Goal: Task Accomplishment & Management: Complete application form

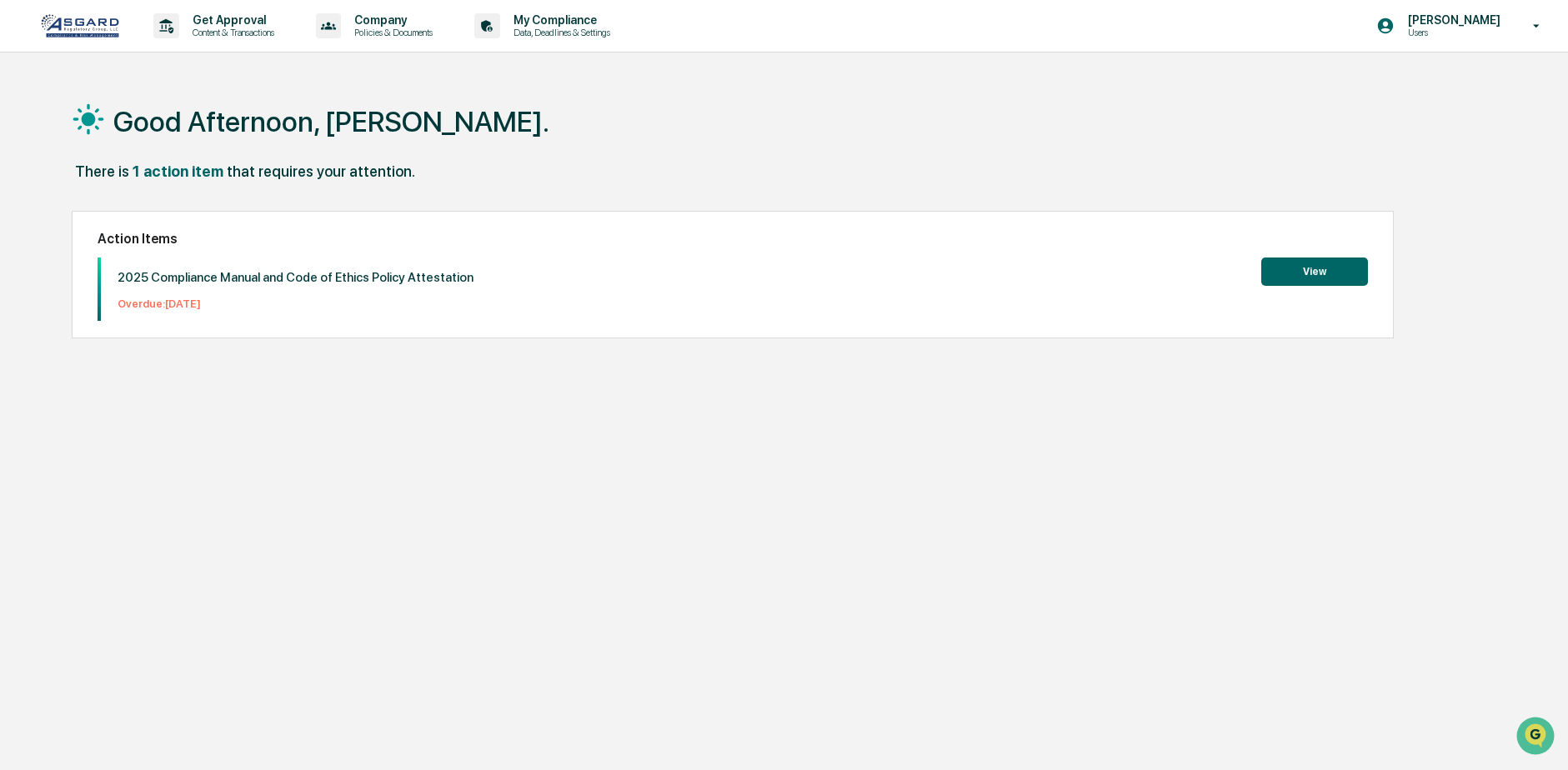
click at [1310, 261] on button "View" at bounding box center [1314, 272] width 106 height 28
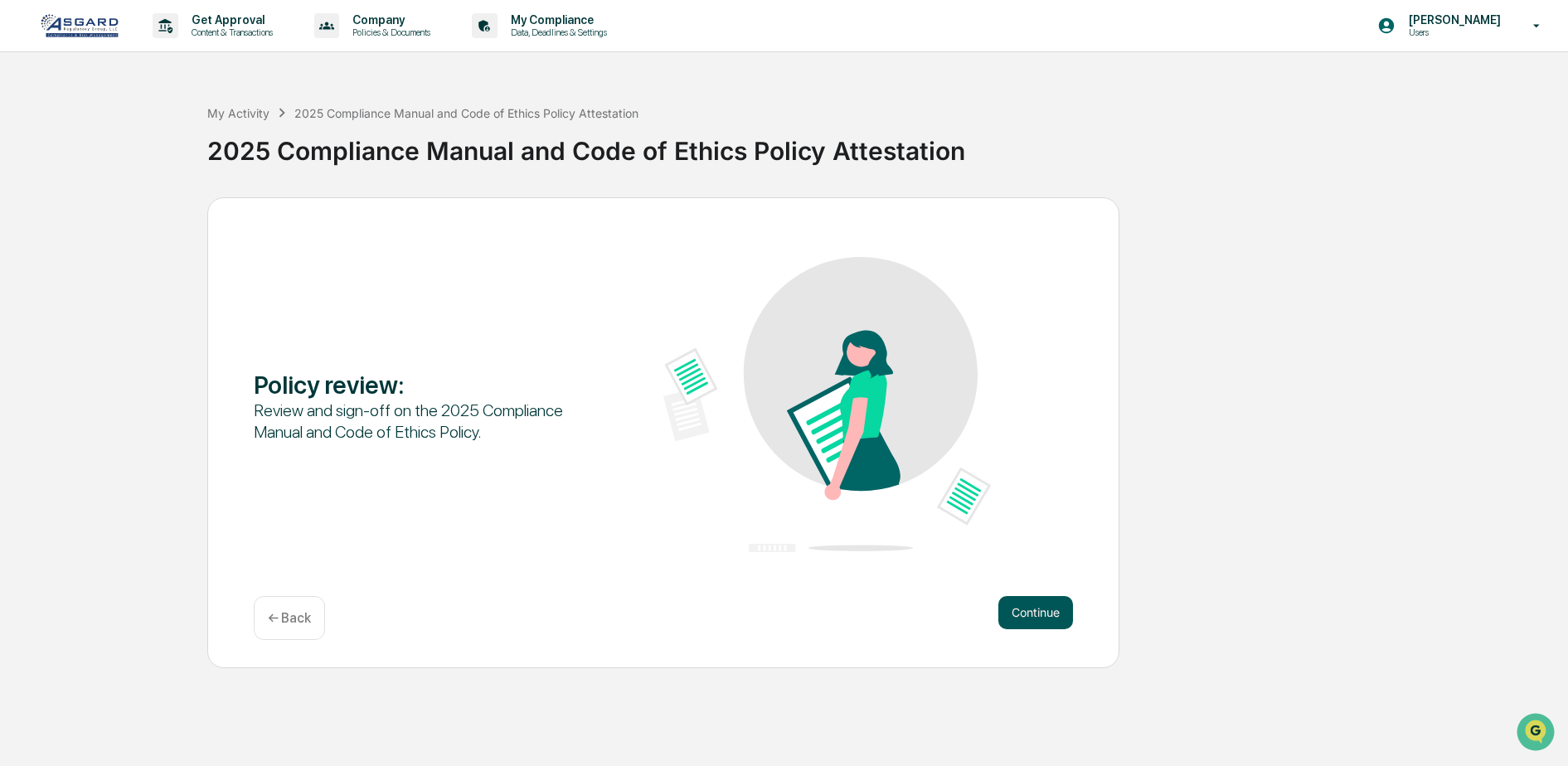
click at [1025, 611] on button "Continue" at bounding box center [1035, 613] width 74 height 33
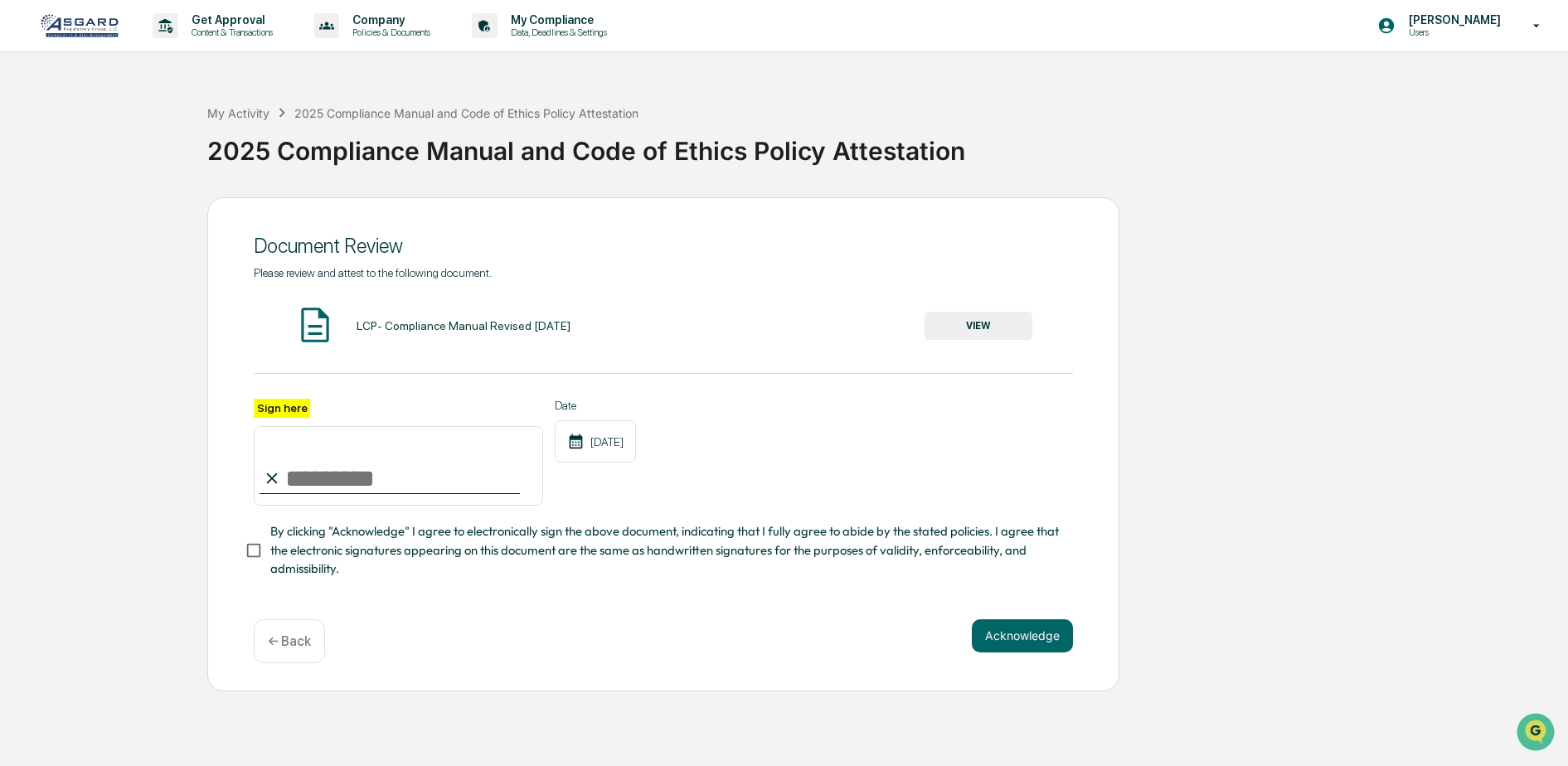
click at [998, 316] on button "VIEW" at bounding box center [978, 326] width 108 height 28
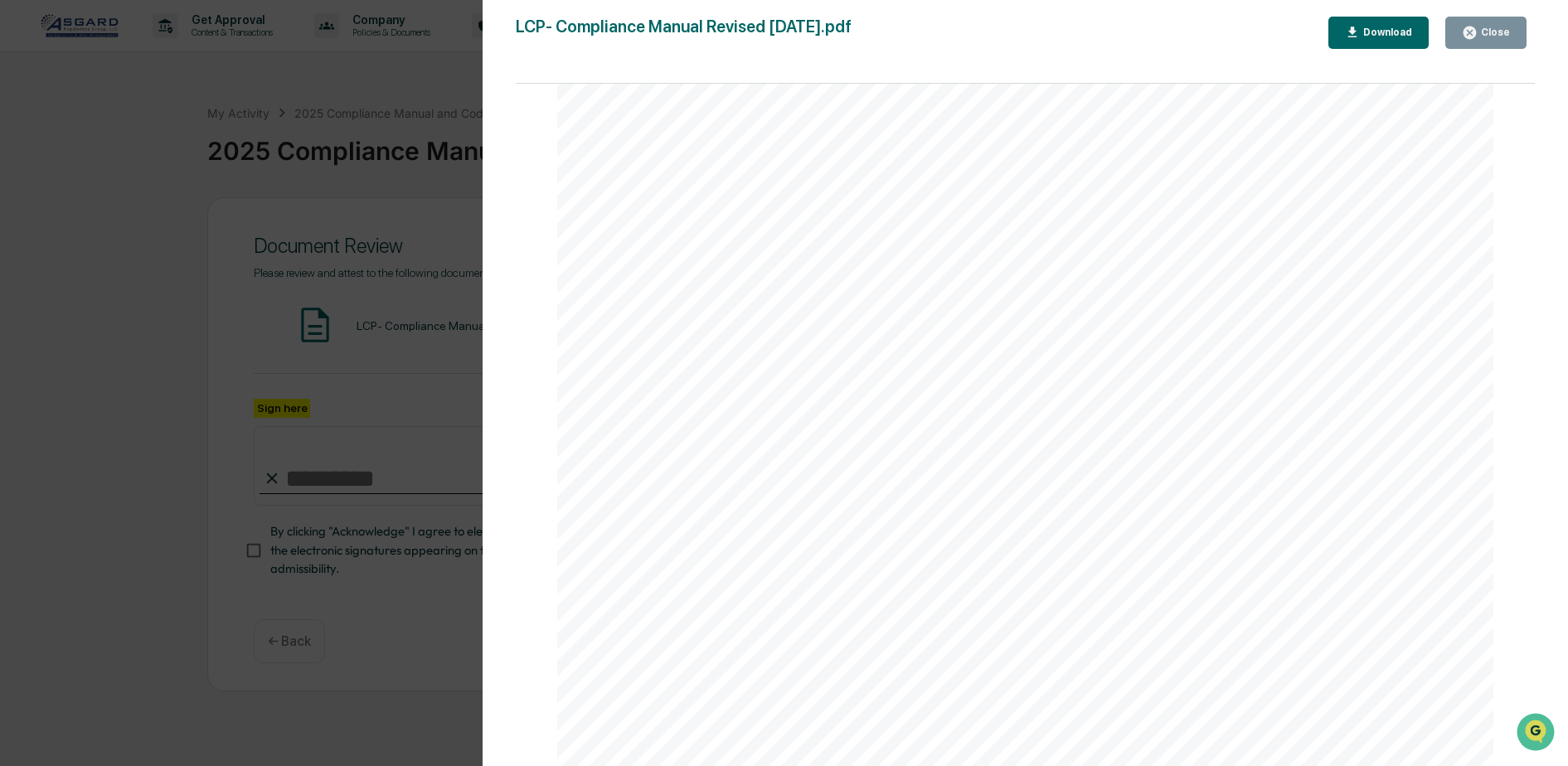
scroll to position [1410, 0]
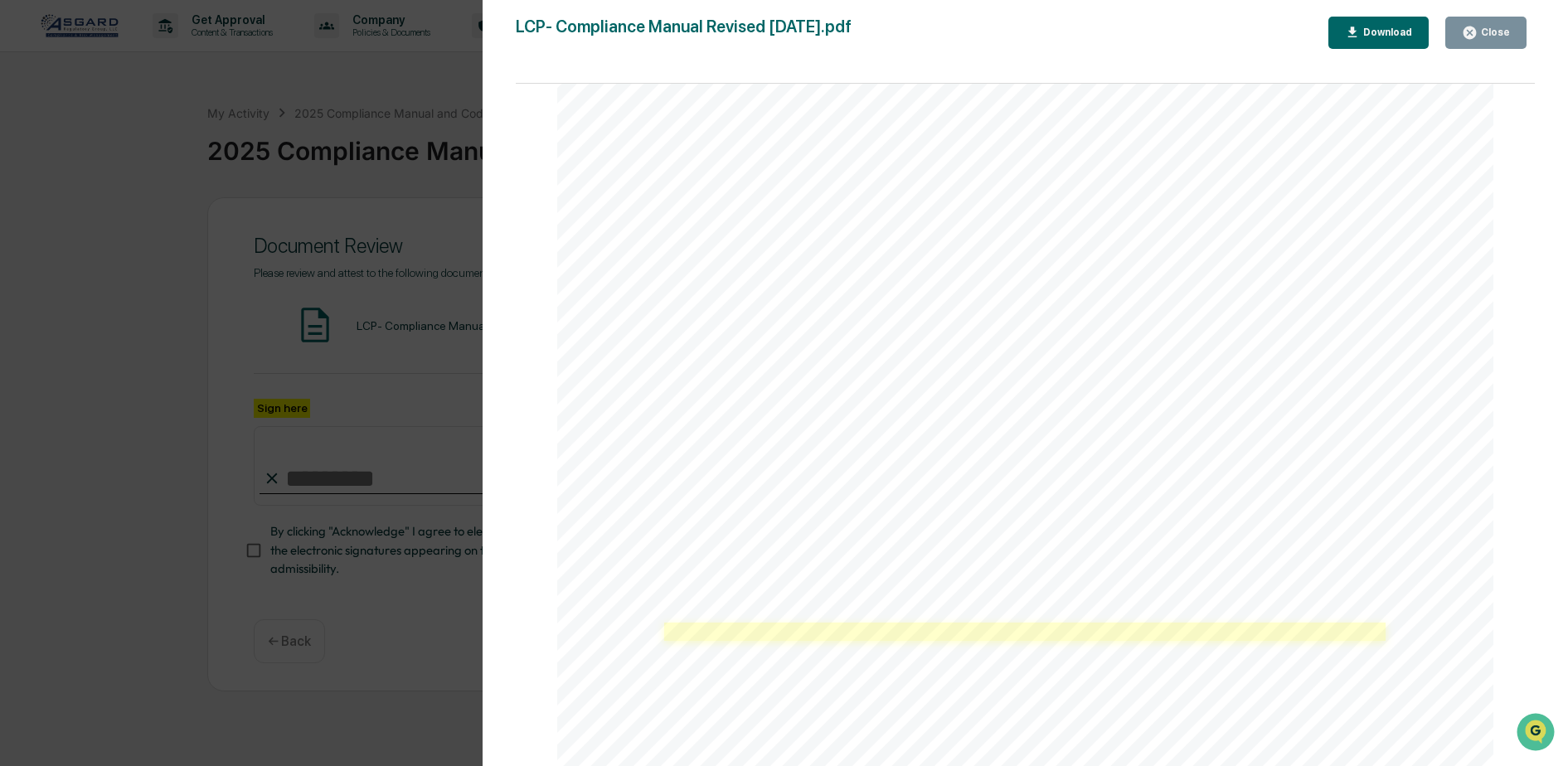
click at [972, 634] on link at bounding box center [1025, 632] width 722 height 19
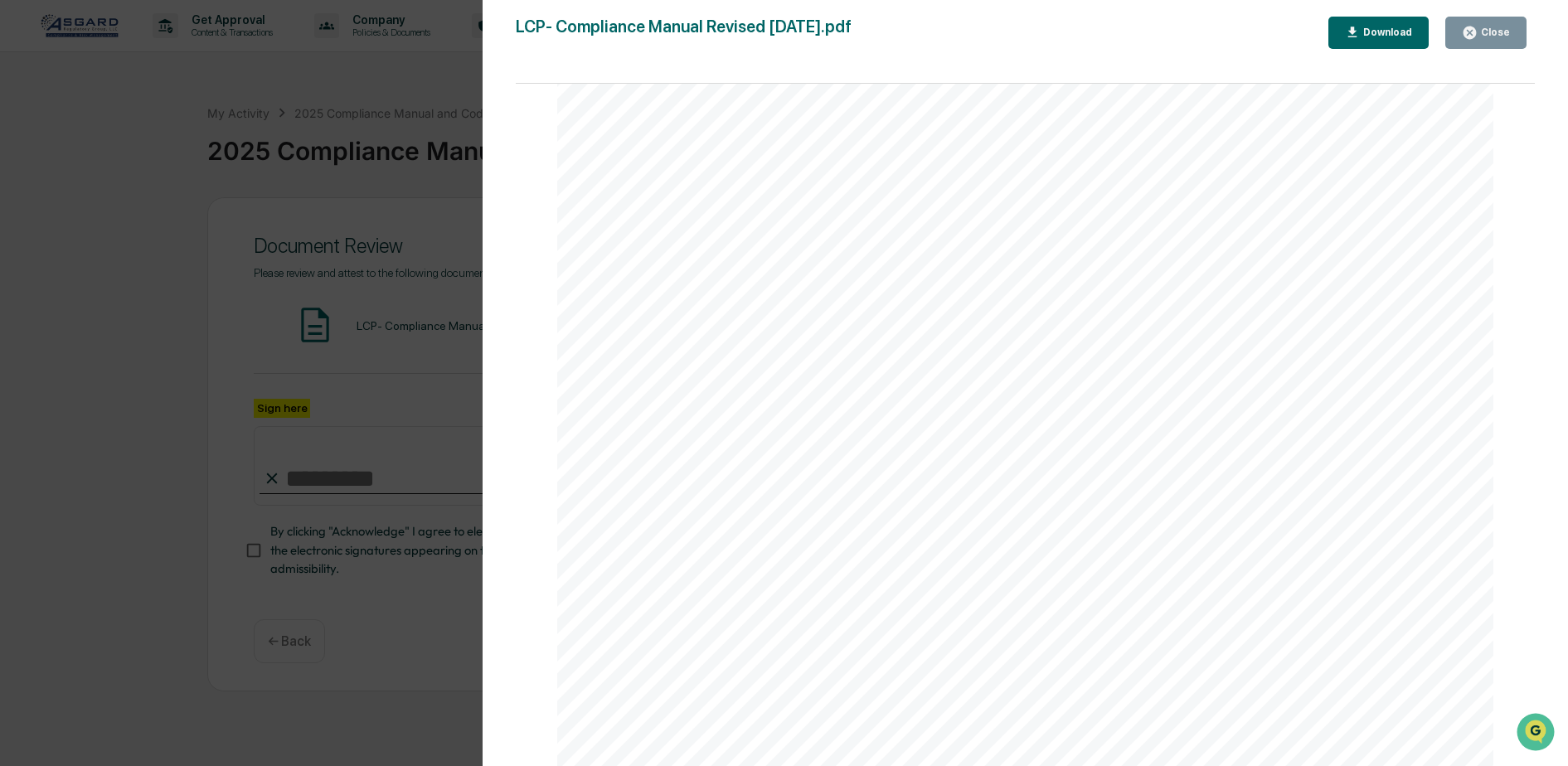
scroll to position [1327, 0]
click at [603, 423] on div "2 Table of Contents I. INTRODUCTION ................................ ..........…" at bounding box center [1024, 667] width 936 height 1212
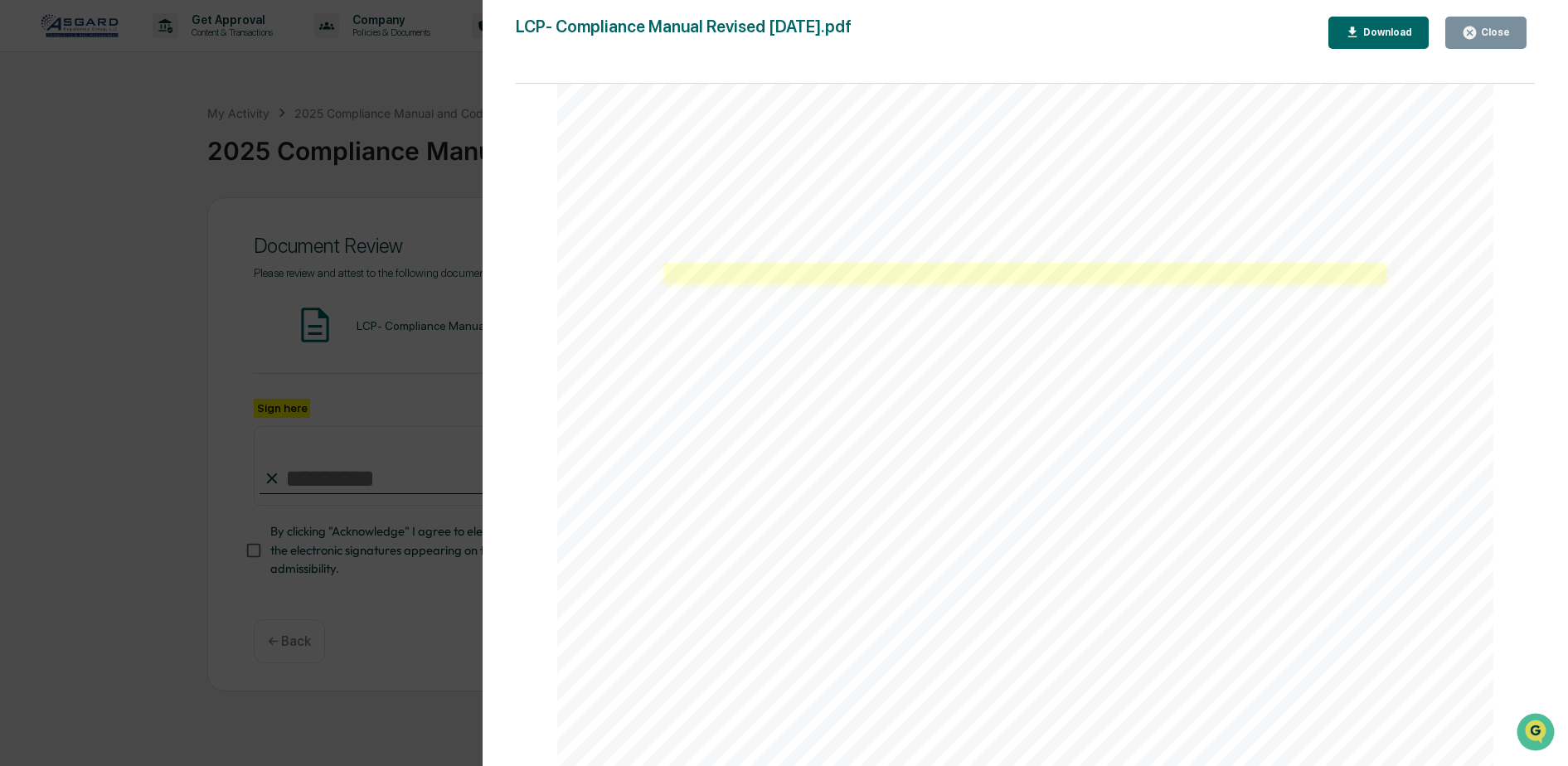
click at [809, 282] on link at bounding box center [1025, 274] width 722 height 19
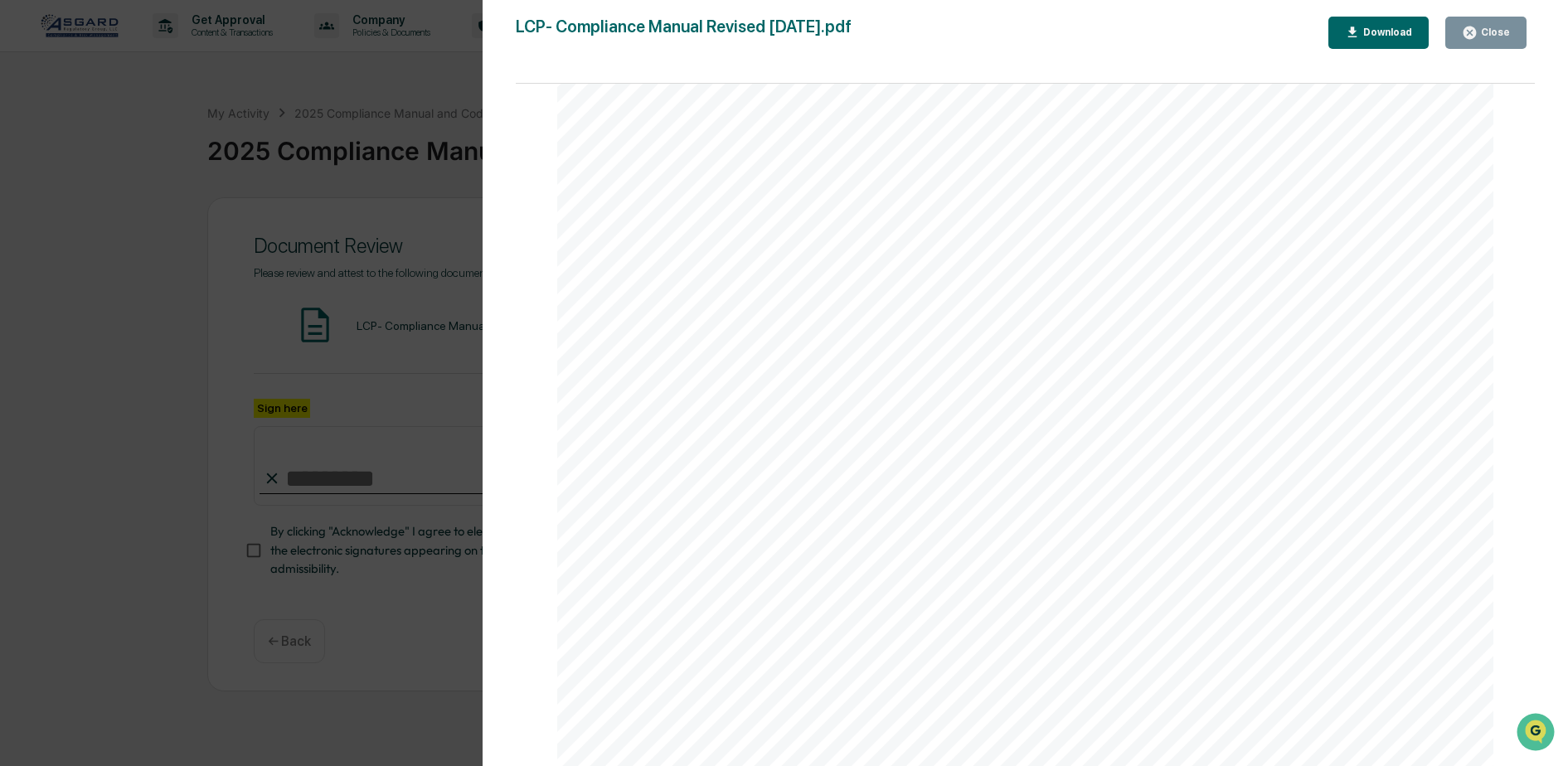
scroll to position [0, 0]
click at [1476, 39] on icon "button" at bounding box center [1469, 32] width 16 height 16
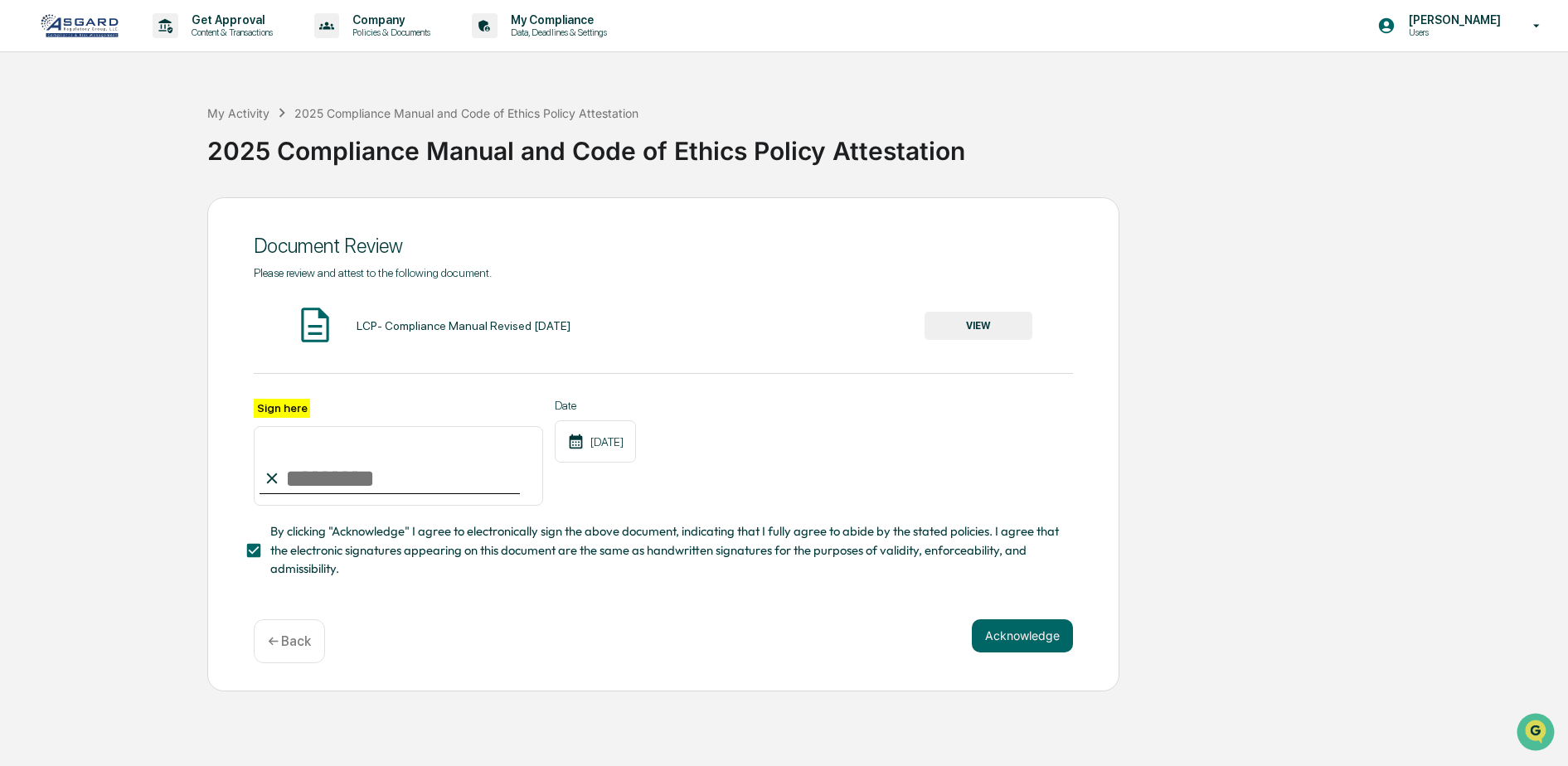
click at [328, 494] on div at bounding box center [390, 493] width 260 height 2
click at [326, 479] on input "Sign here" at bounding box center [398, 466] width 289 height 80
type input "**********"
click at [594, 620] on div "**********" at bounding box center [663, 444] width 912 height 494
click at [1033, 651] on button "Acknowledge" at bounding box center [1023, 637] width 101 height 33
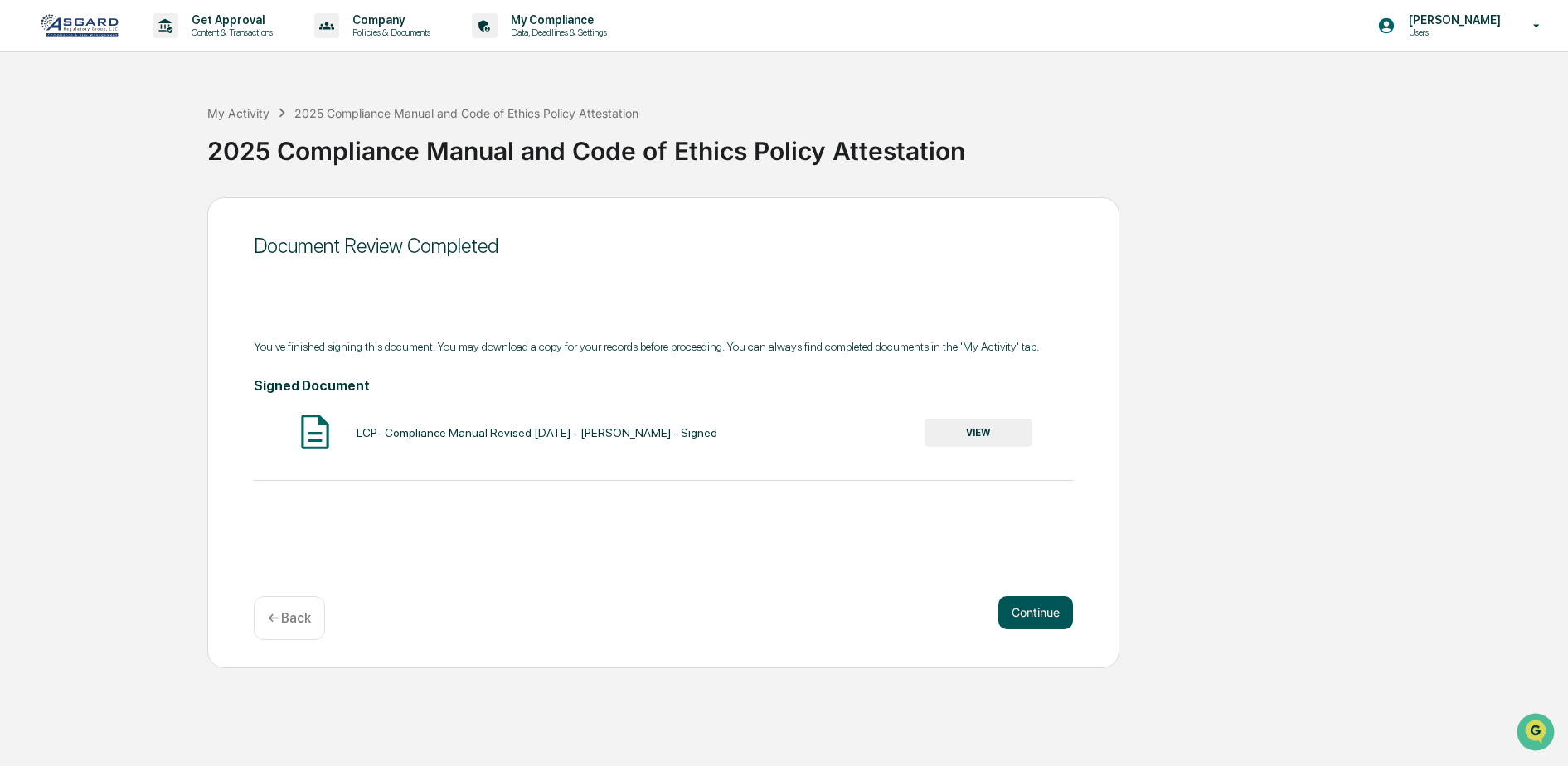
click at [1030, 609] on button "Continue" at bounding box center [1035, 613] width 74 height 33
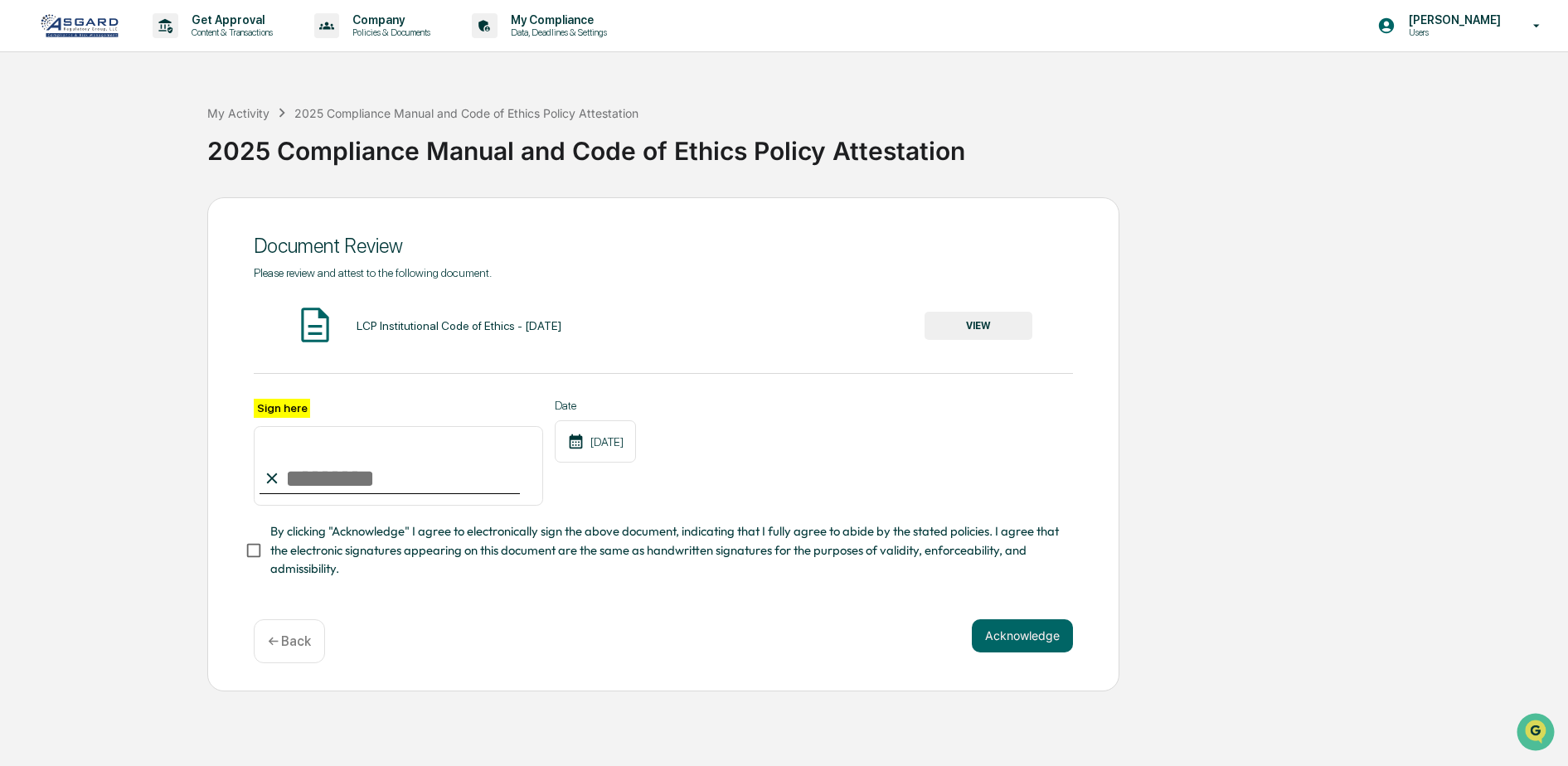
click at [401, 491] on input "Sign here" at bounding box center [398, 466] width 289 height 80
click at [995, 327] on button "VIEW" at bounding box center [978, 326] width 108 height 28
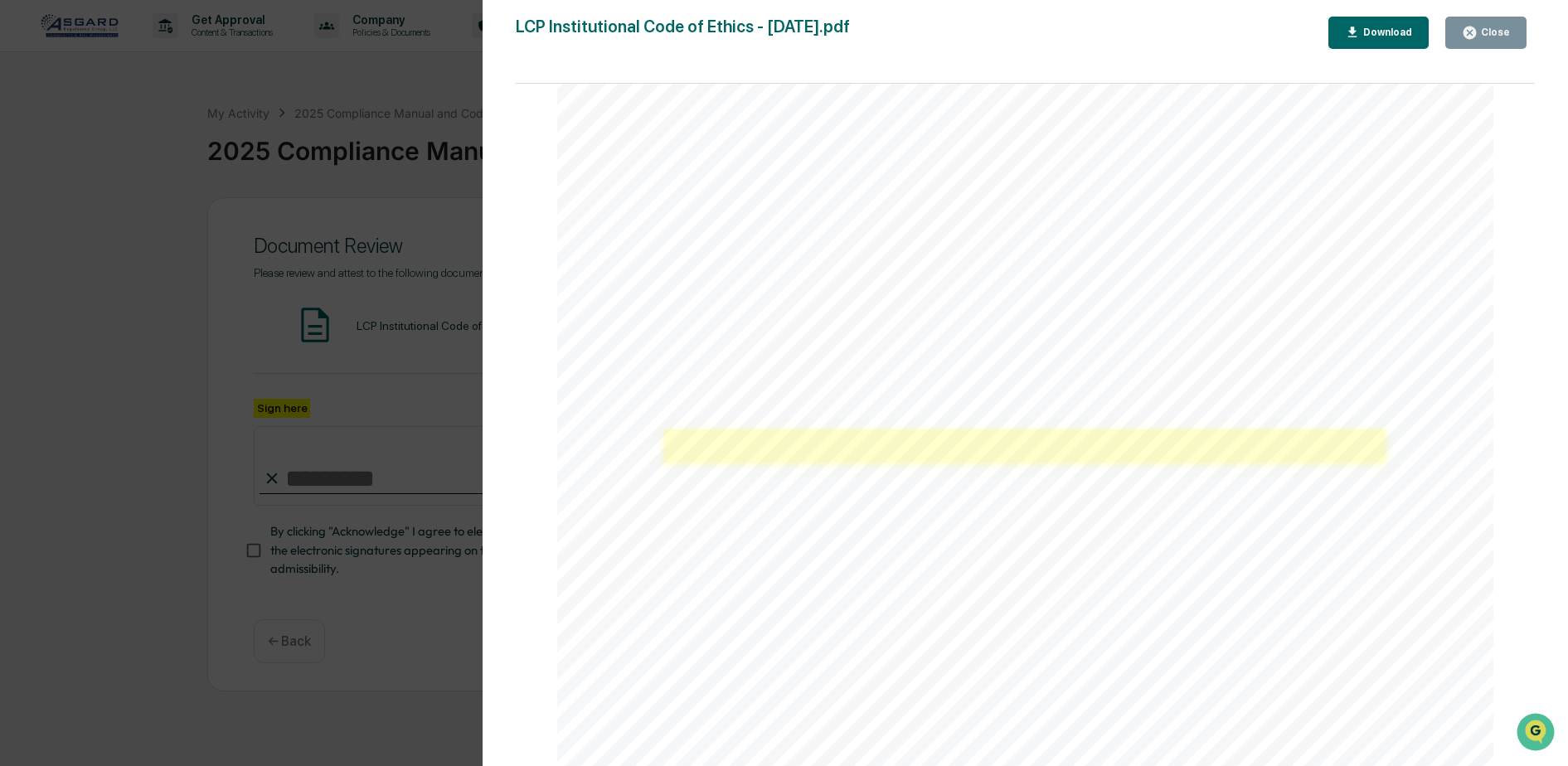
scroll to position [1410, 0]
click at [1160, 451] on link at bounding box center [1033, 449] width 704 height 31
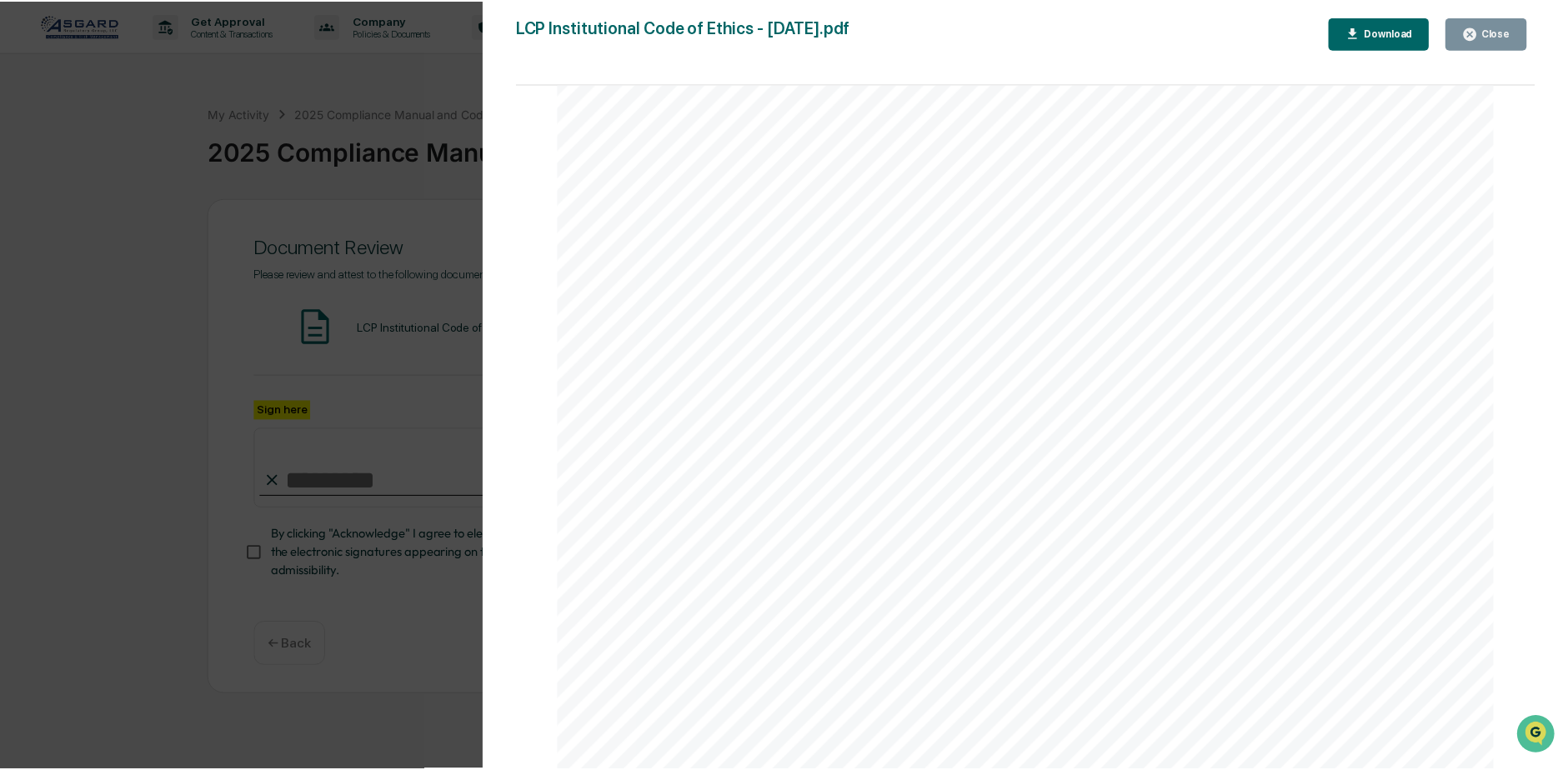
scroll to position [9367, 0]
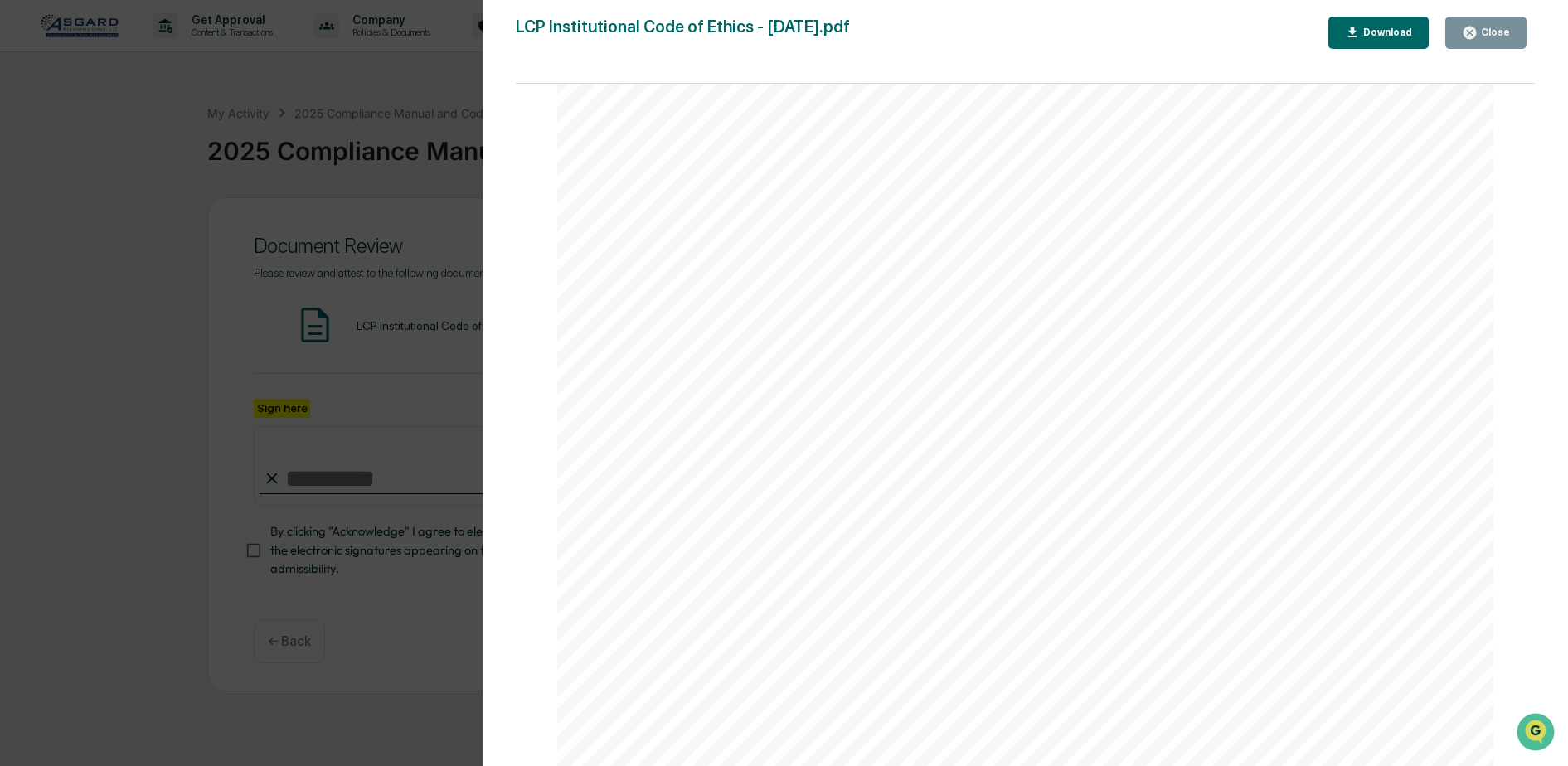
click at [1468, 26] on icon "button" at bounding box center [1469, 32] width 16 height 16
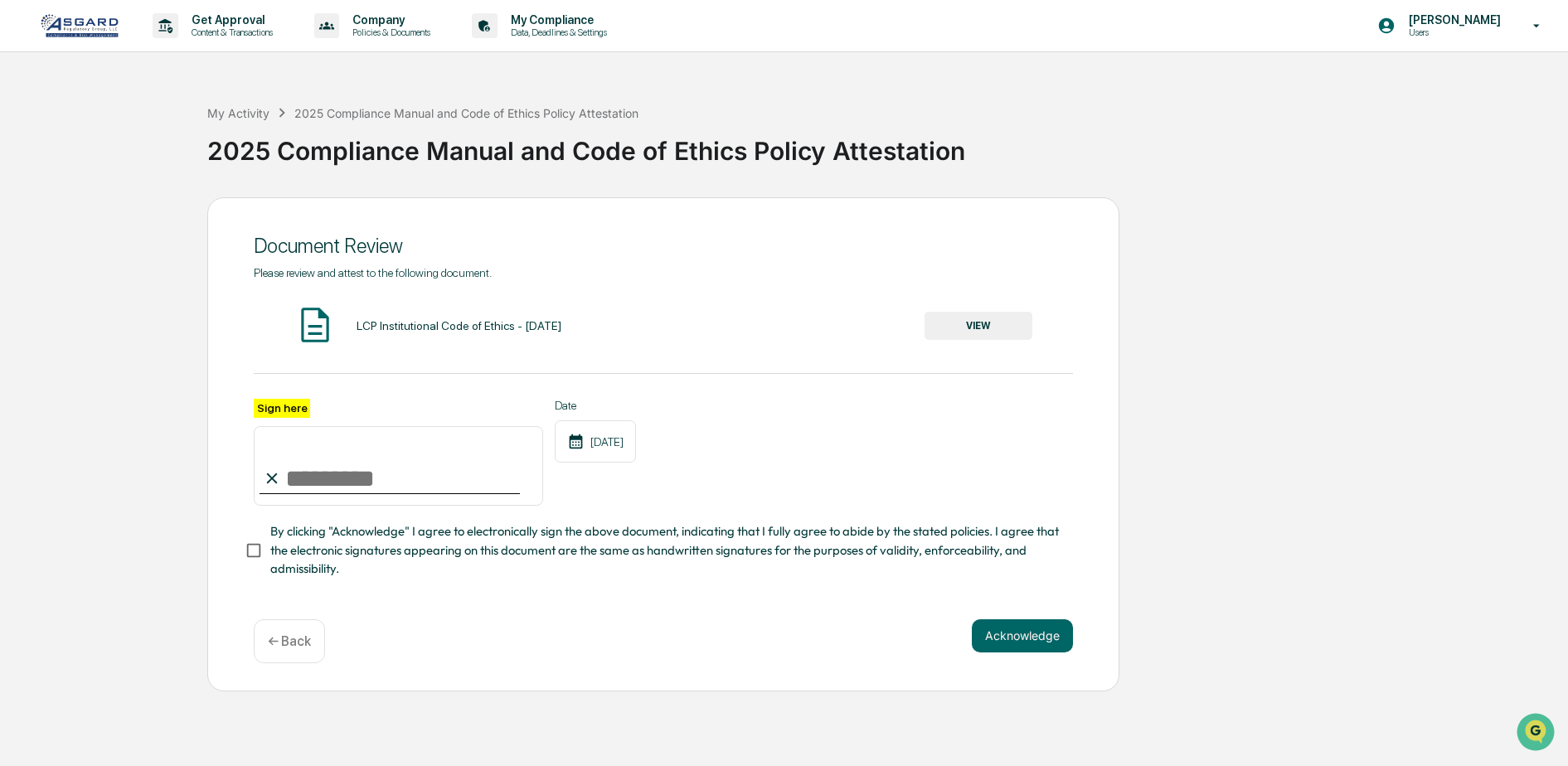
click at [457, 482] on input "Sign here" at bounding box center [398, 466] width 289 height 80
click at [458, 482] on input "Sign here" at bounding box center [398, 466] width 289 height 80
type input "**********"
click at [1004, 632] on button "Acknowledge" at bounding box center [1023, 637] width 101 height 33
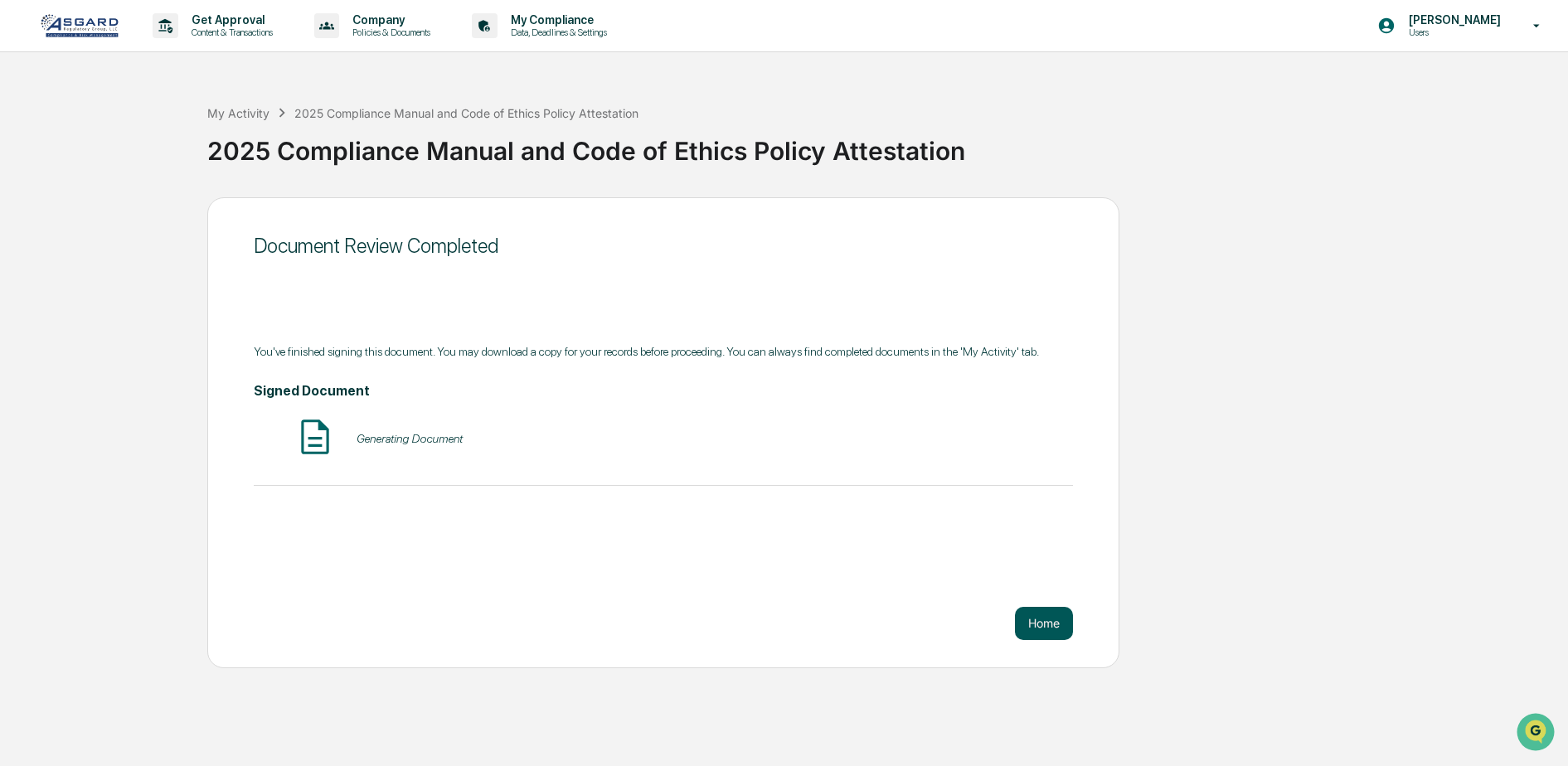
click at [1043, 626] on button "Home" at bounding box center [1044, 623] width 58 height 33
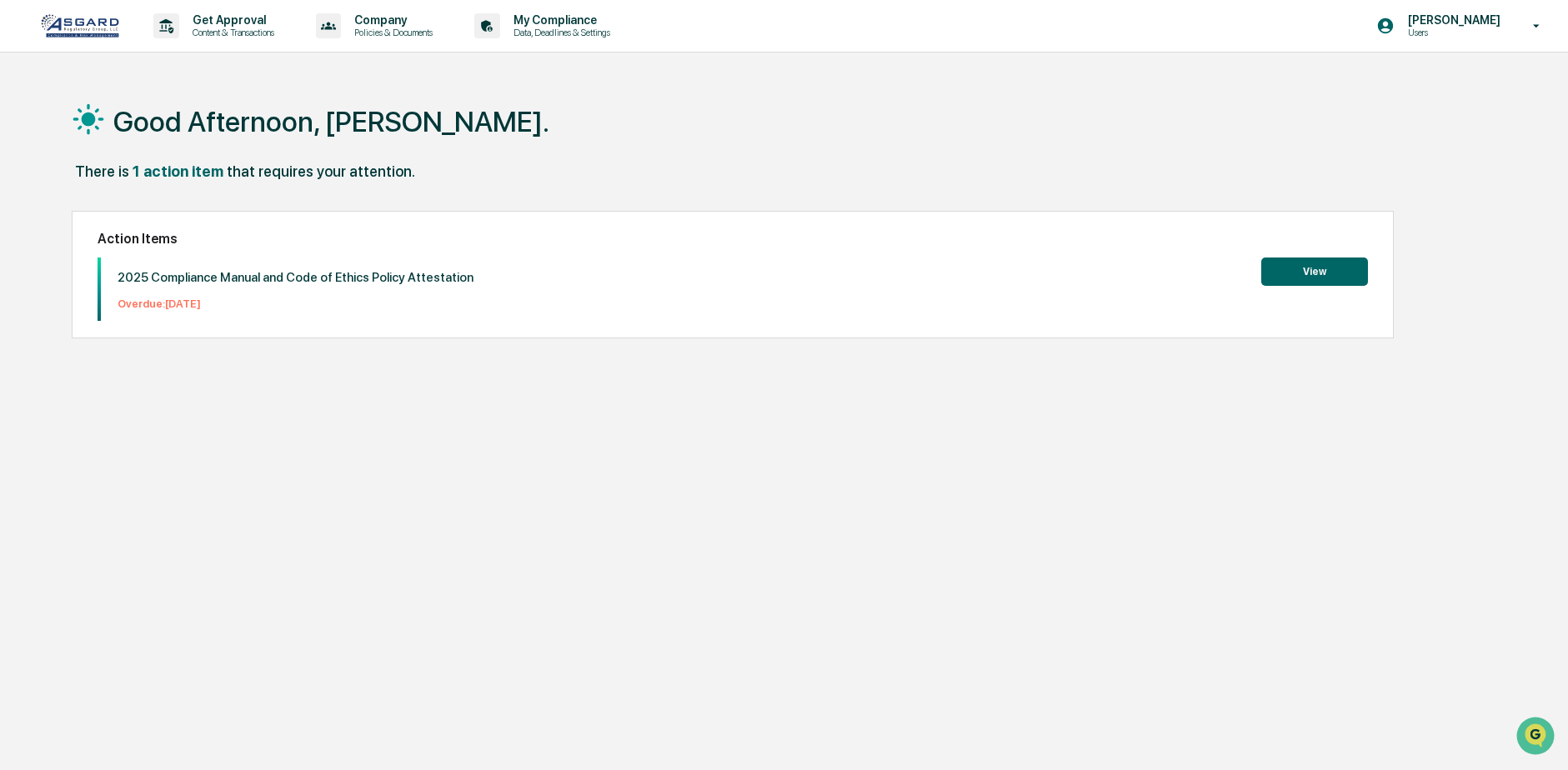
click at [1298, 270] on button "View" at bounding box center [1314, 272] width 106 height 28
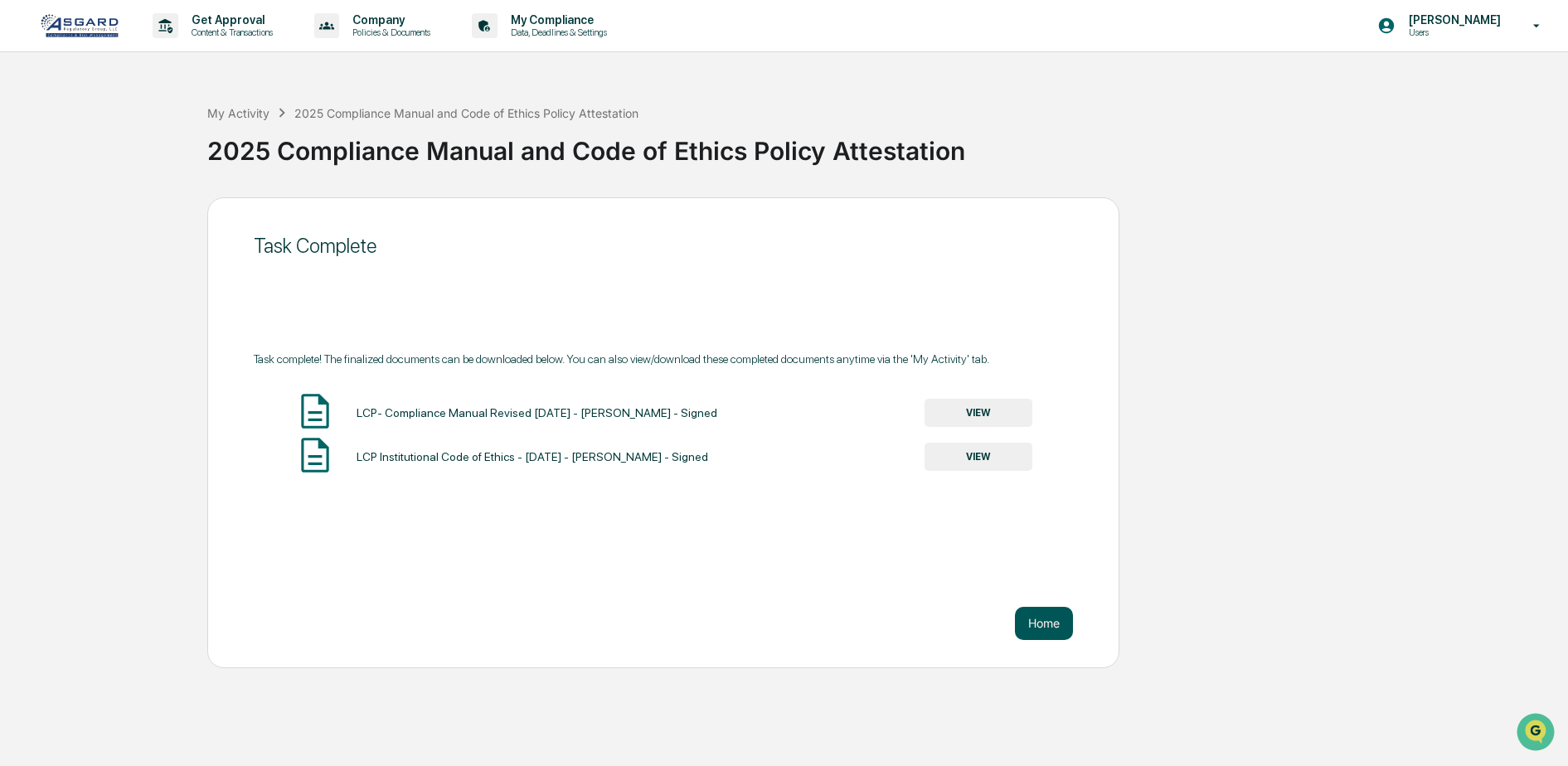
click at [1041, 621] on button "Home" at bounding box center [1044, 623] width 58 height 33
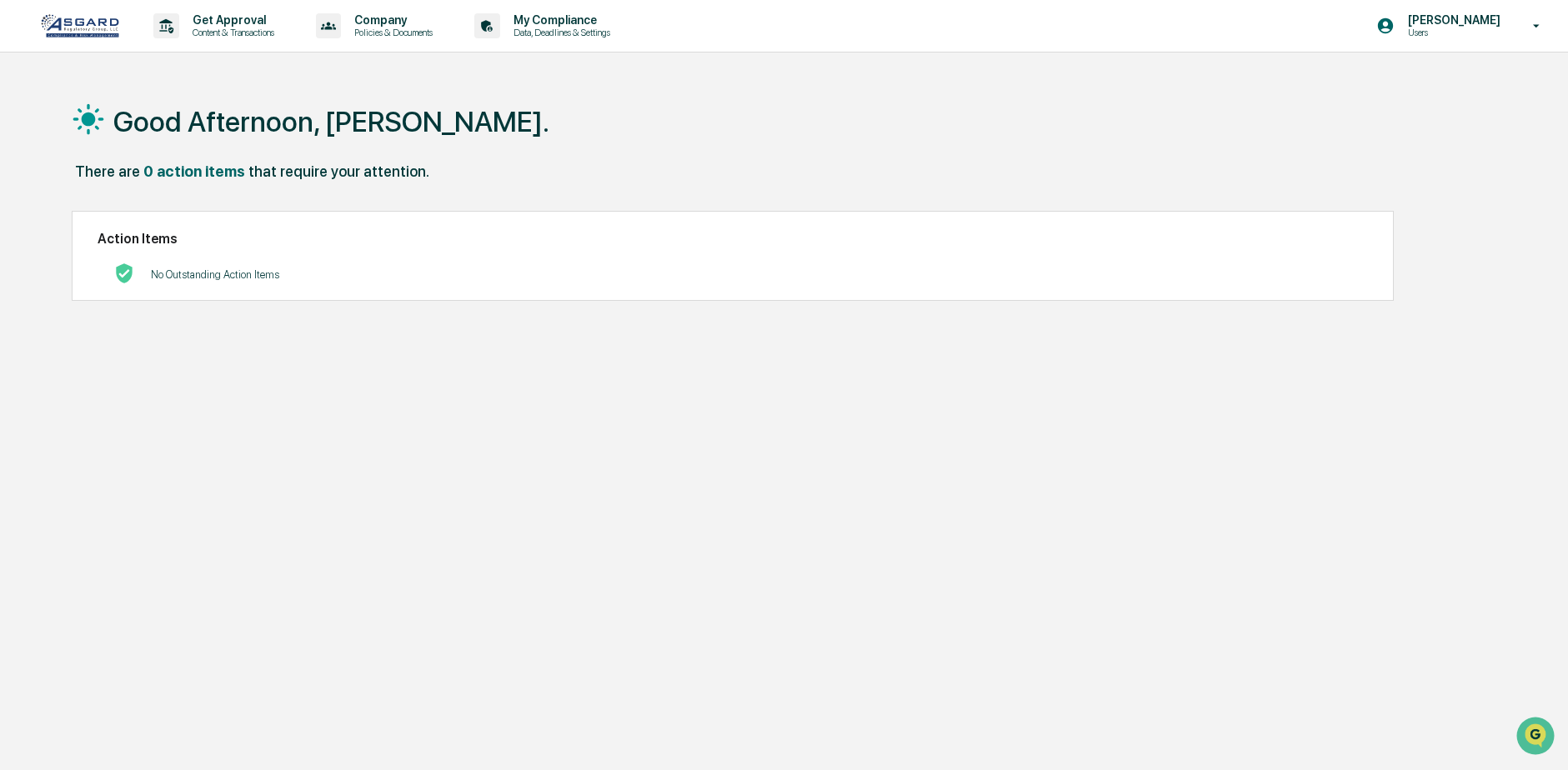
click at [1175, 134] on div "Good Afternoon, [PERSON_NAME]." at bounding box center [778, 120] width 1412 height 84
